Goal: Register for event/course: Register for event/course

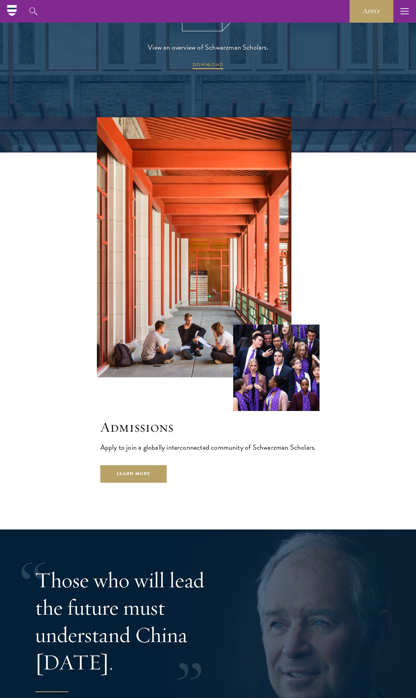
scroll to position [1446, 0]
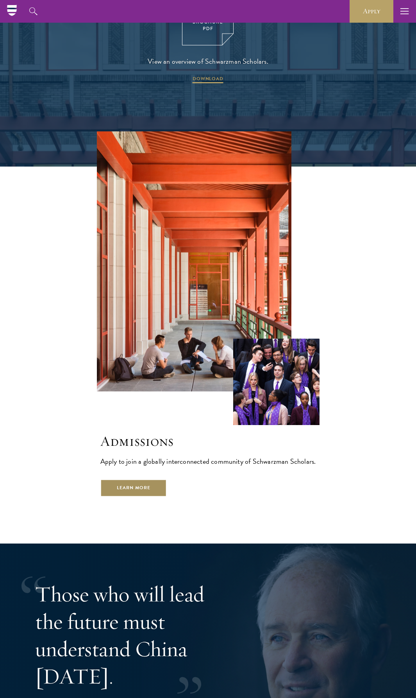
click at [100, 479] on link "Learn More" at bounding box center [133, 488] width 67 height 18
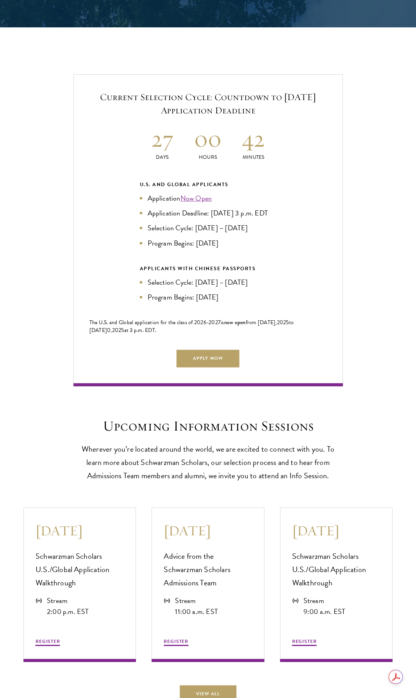
scroll to position [1602, 0]
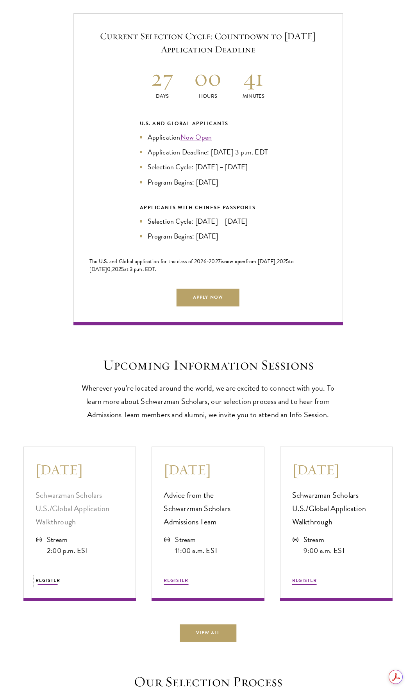
click at [39, 586] on button "REGISTER" at bounding box center [48, 580] width 25 height 9
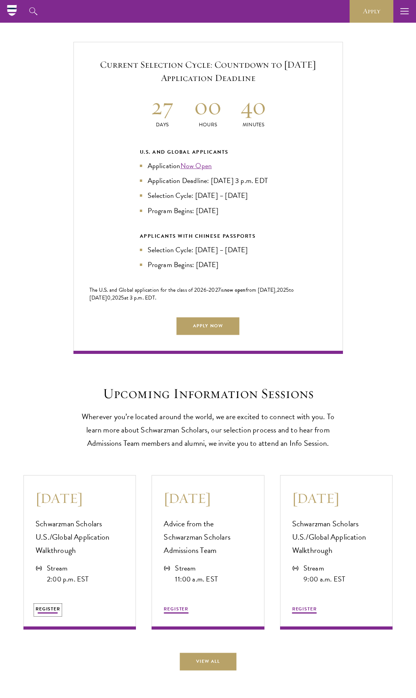
scroll to position [1524, 0]
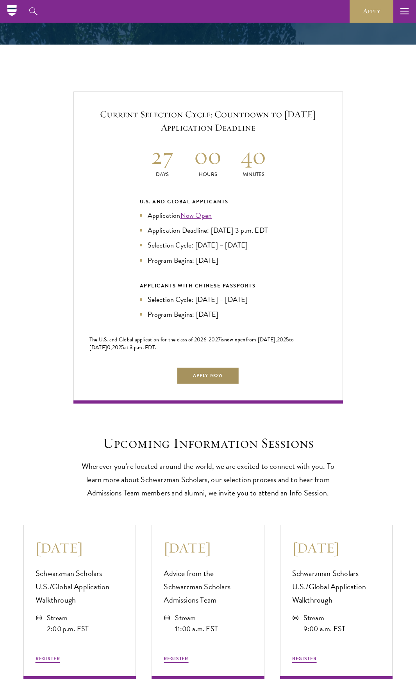
click at [200, 385] on link "Apply Now" at bounding box center [208, 376] width 63 height 18
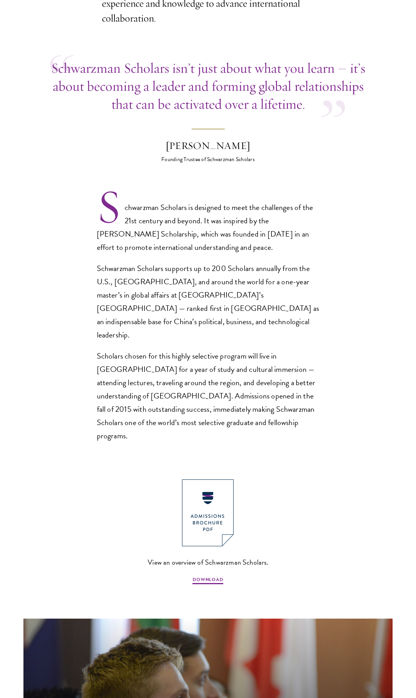
scroll to position [352, 0]
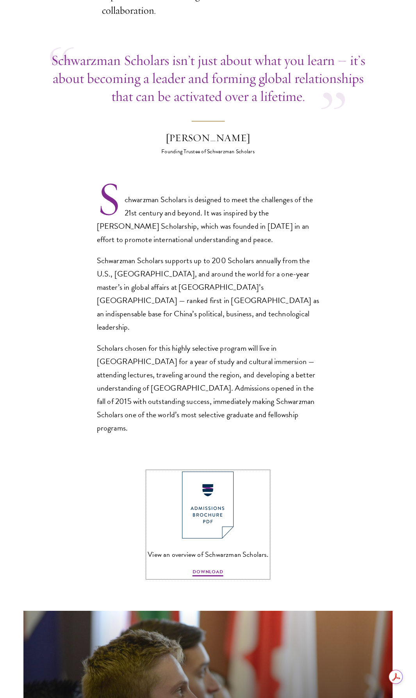
click at [218, 478] on img at bounding box center [208, 504] width 52 height 67
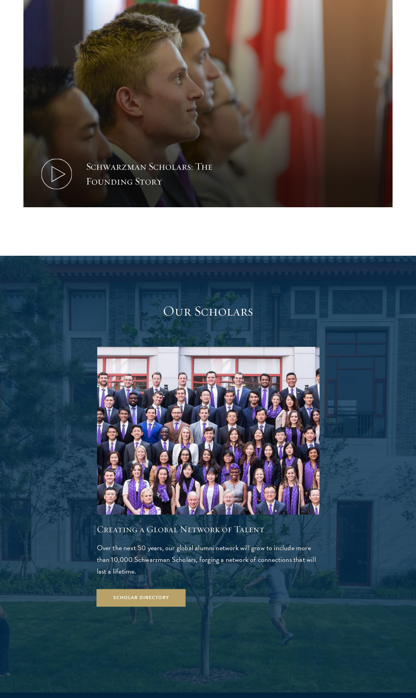
scroll to position [977, 0]
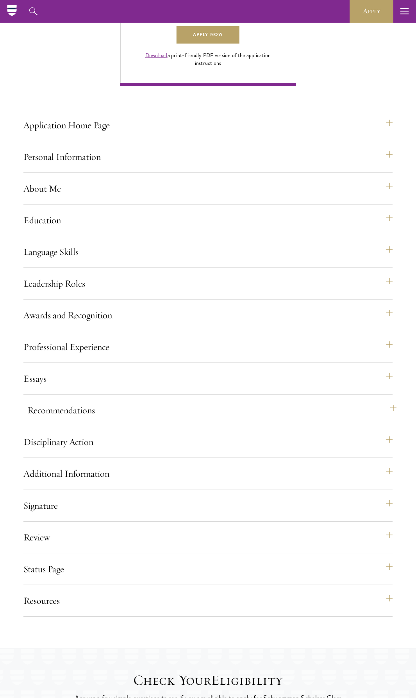
scroll to position [547, 0]
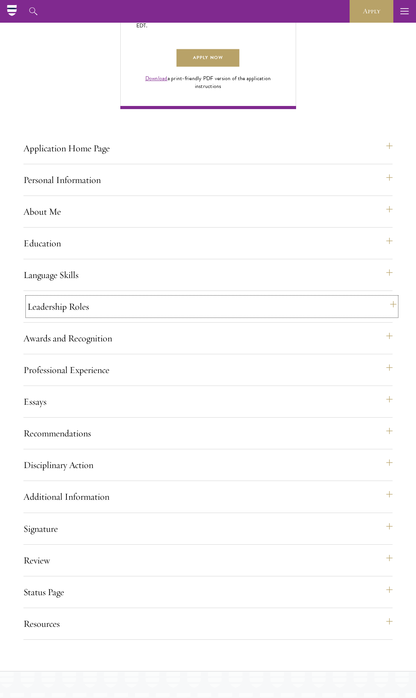
click at [71, 316] on button "Leadership Roles" at bounding box center [211, 306] width 369 height 19
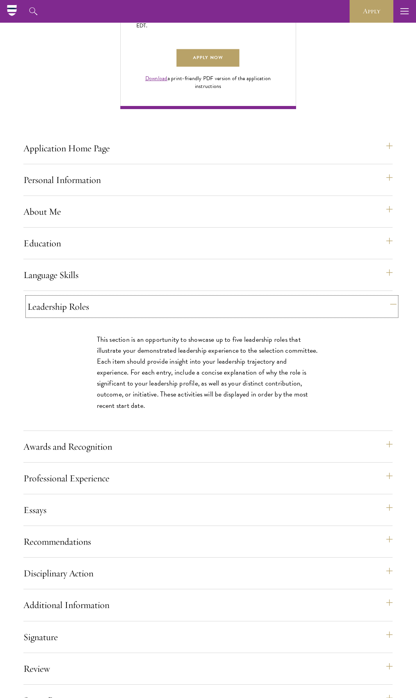
click at [71, 316] on button "Leadership Roles" at bounding box center [211, 306] width 369 height 19
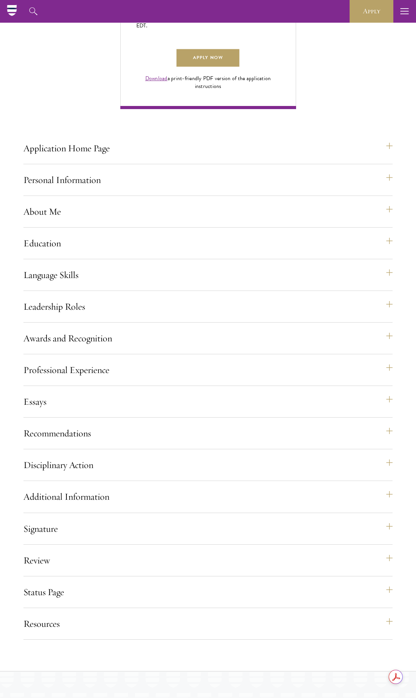
click at [71, 446] on div "Application Home Page The online application form must be completed in English.…" at bounding box center [207, 389] width 369 height 501
click at [75, 442] on button "Recommendations" at bounding box center [211, 433] width 369 height 19
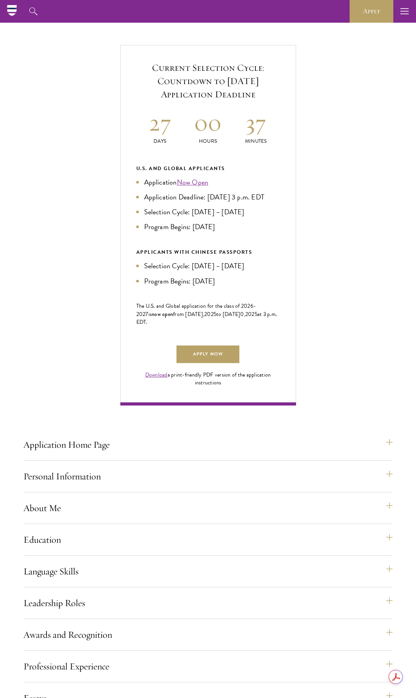
scroll to position [234, 0]
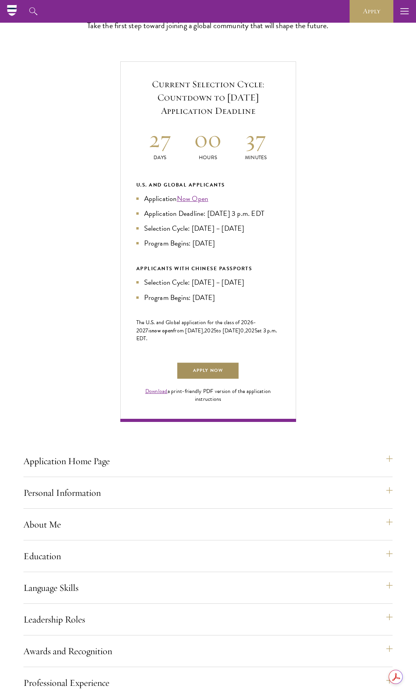
click at [210, 379] on link "Apply Now" at bounding box center [208, 371] width 63 height 18
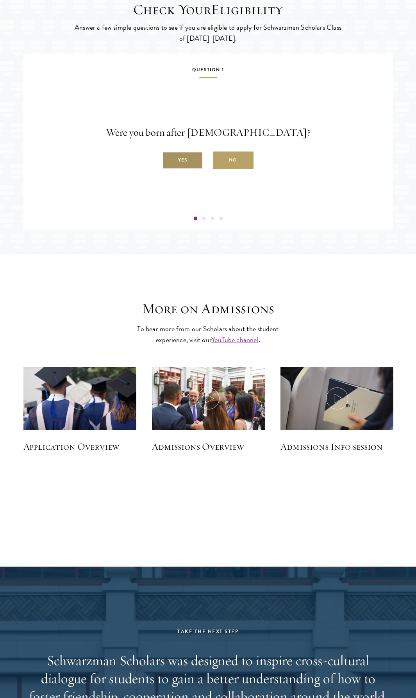
click at [180, 169] on label "Yes" at bounding box center [183, 161] width 41 height 18
click at [170, 159] on input "Yes" at bounding box center [166, 155] width 7 height 7
click at [185, 169] on label "Yes" at bounding box center [183, 161] width 41 height 18
click at [170, 159] on input "Yes" at bounding box center [166, 155] width 7 height 7
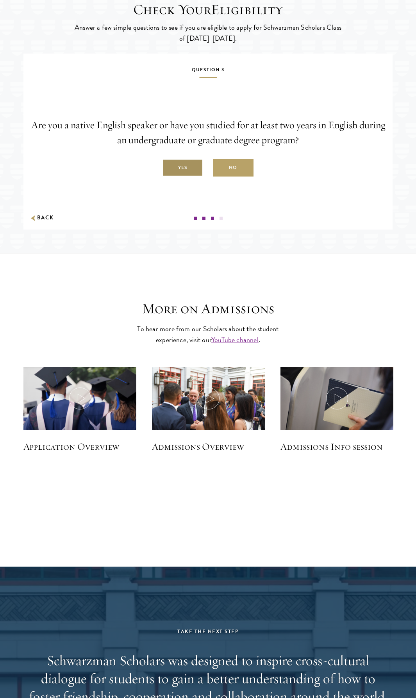
click at [182, 177] on label "Yes" at bounding box center [183, 168] width 41 height 18
click at [170, 167] on input "Yes" at bounding box center [166, 163] width 7 height 7
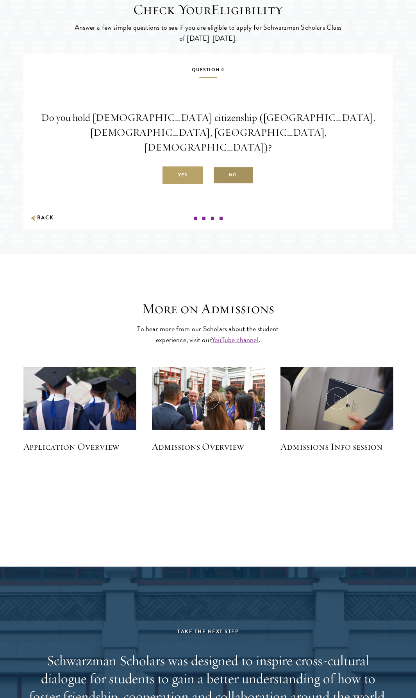
click at [222, 184] on label "No" at bounding box center [233, 175] width 41 height 18
click at [220, 174] on input "No" at bounding box center [216, 170] width 7 height 7
